Goal: Task Accomplishment & Management: Complete application form

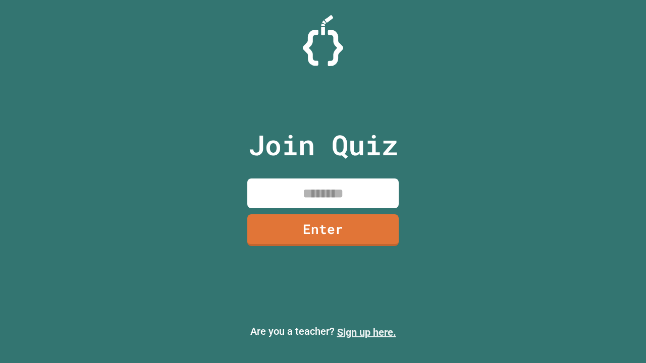
click at [366, 333] on link "Sign up here." at bounding box center [366, 332] width 59 height 12
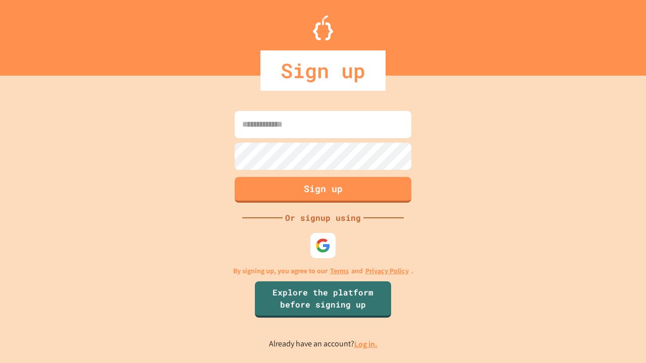
click at [366, 344] on link "Log in." at bounding box center [365, 344] width 23 height 11
